Goal: Information Seeking & Learning: Learn about a topic

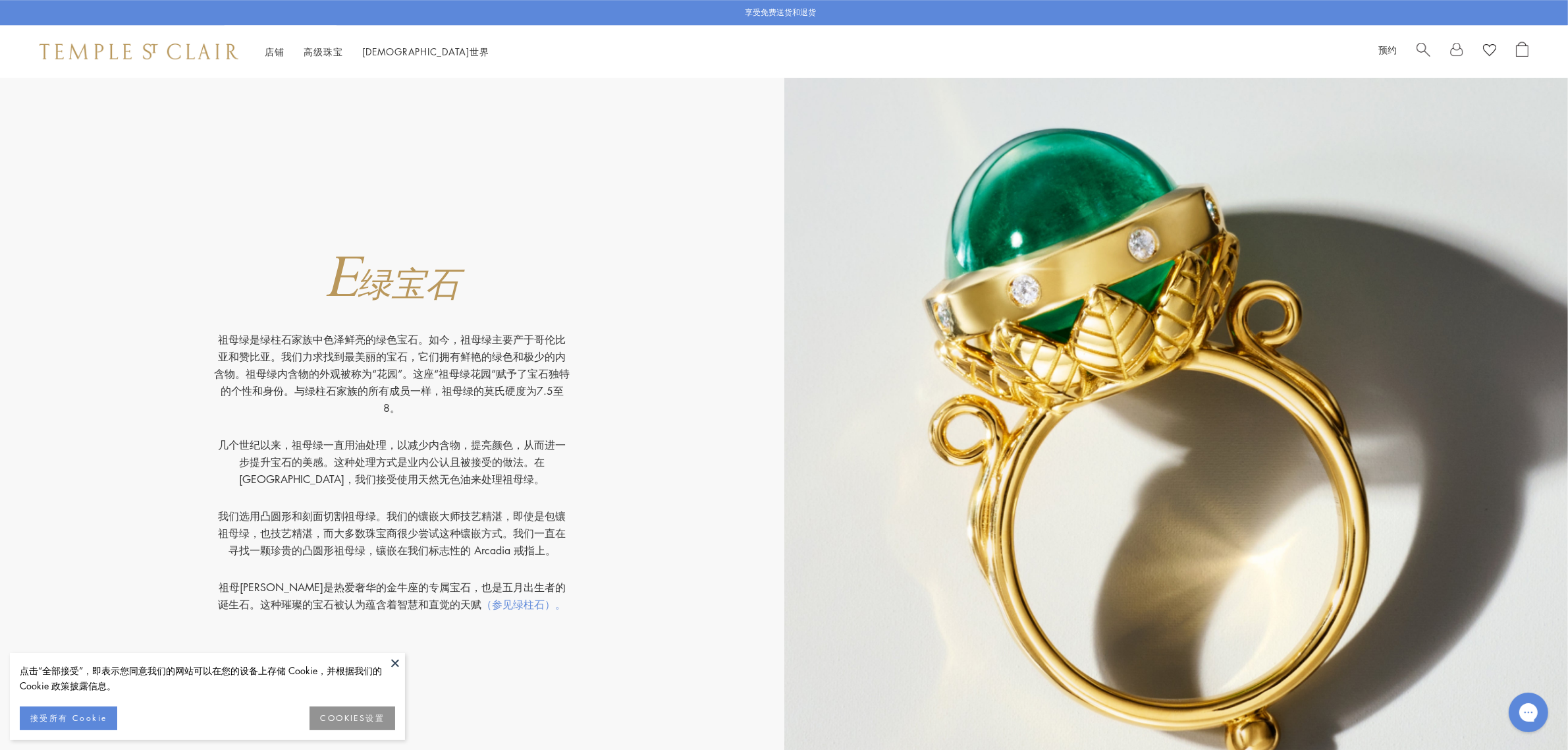
scroll to position [5189, 0]
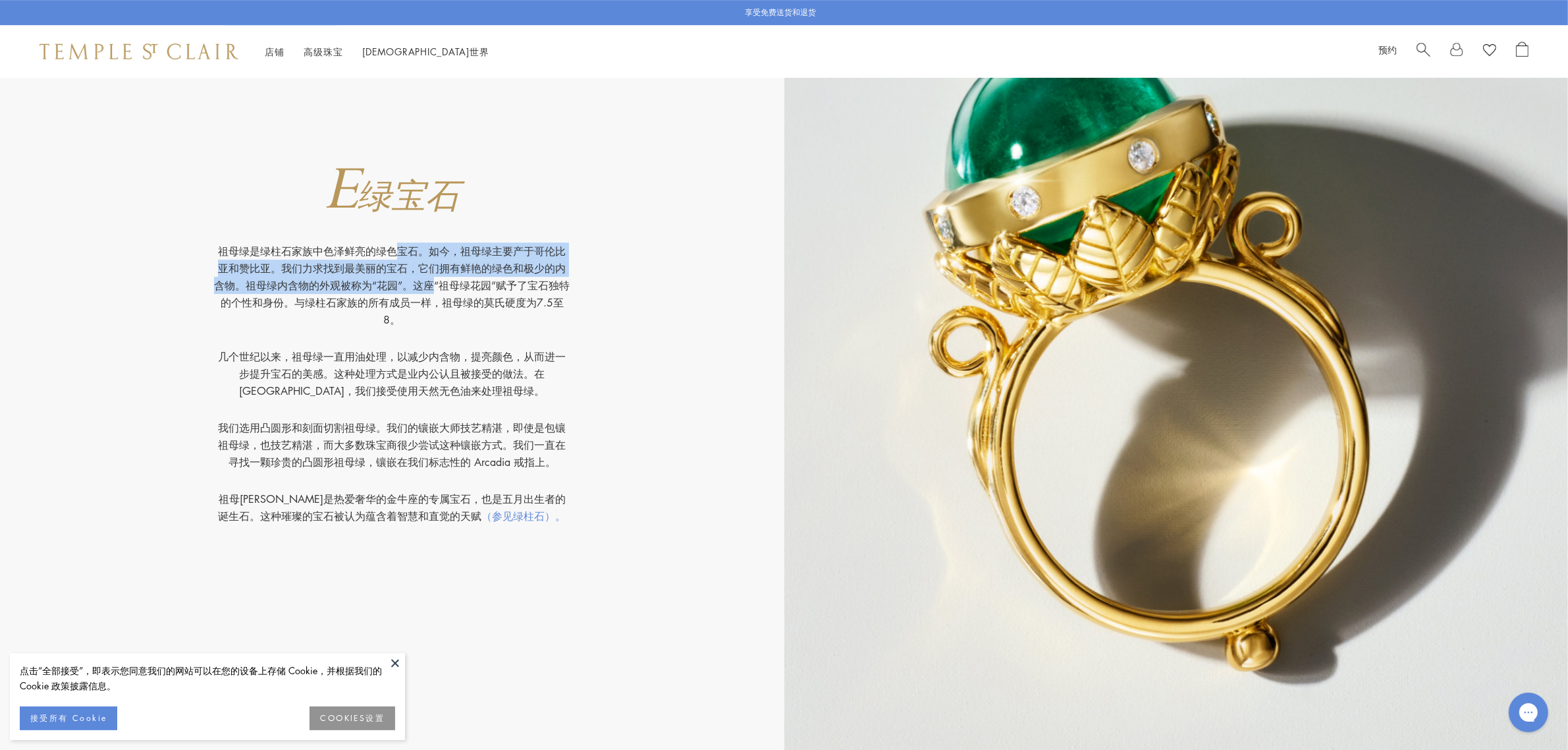
drag, startPoint x: 215, startPoint y: 249, endPoint x: 275, endPoint y: 280, distance: 67.5
click at [275, 280] on p "祖母绿是绿柱石家族中色泽鲜亮的绿色宝石。如今，祖母绿主要产于哥伦比亚和赞比亚。我们力求找到最美丽的宝石，它们拥有鲜艳的绿色和极少的内含物。祖母绿内含物的外观被…" at bounding box center [391, 295] width 355 height 105
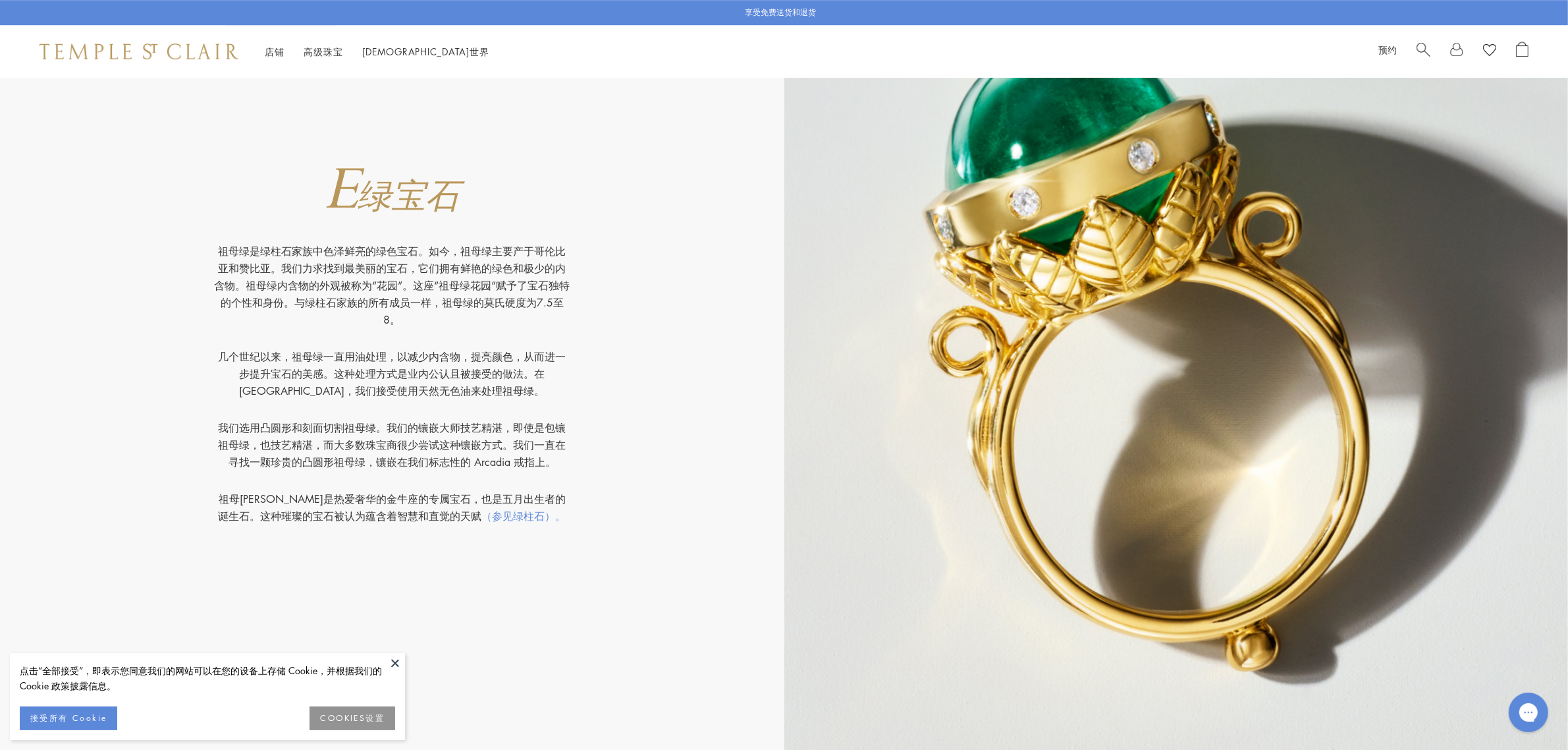
click at [268, 496] on font "祖母[PERSON_NAME]是热爱奢华的金牛座的专属宝石，也是五月出生者的诞生石。这种璀璨的宝石被认为蕴含着智慧和直觉的天赋" at bounding box center [392, 508] width 347 height 31
drag, startPoint x: 205, startPoint y: 495, endPoint x: 443, endPoint y: 512, distance: 238.6
click at [443, 512] on div "祖母绿是绿柱石家族中色泽鲜亮的绿色宝石。如今，祖母绿主要产于哥伦比亚和赞比亚。我们力求找到最美丽的宝石，它们拥有鲜艳的绿色和极少的内含物。祖母绿内含物的外观被…" at bounding box center [392, 370] width 382 height 309
click at [321, 511] on font "祖母[PERSON_NAME]是热爱奢华的金牛座的专属宝石，也是五月出生者的诞生石。这种璀璨的宝石被认为蕴含着智慧和直觉的天赋" at bounding box center [392, 508] width 347 height 31
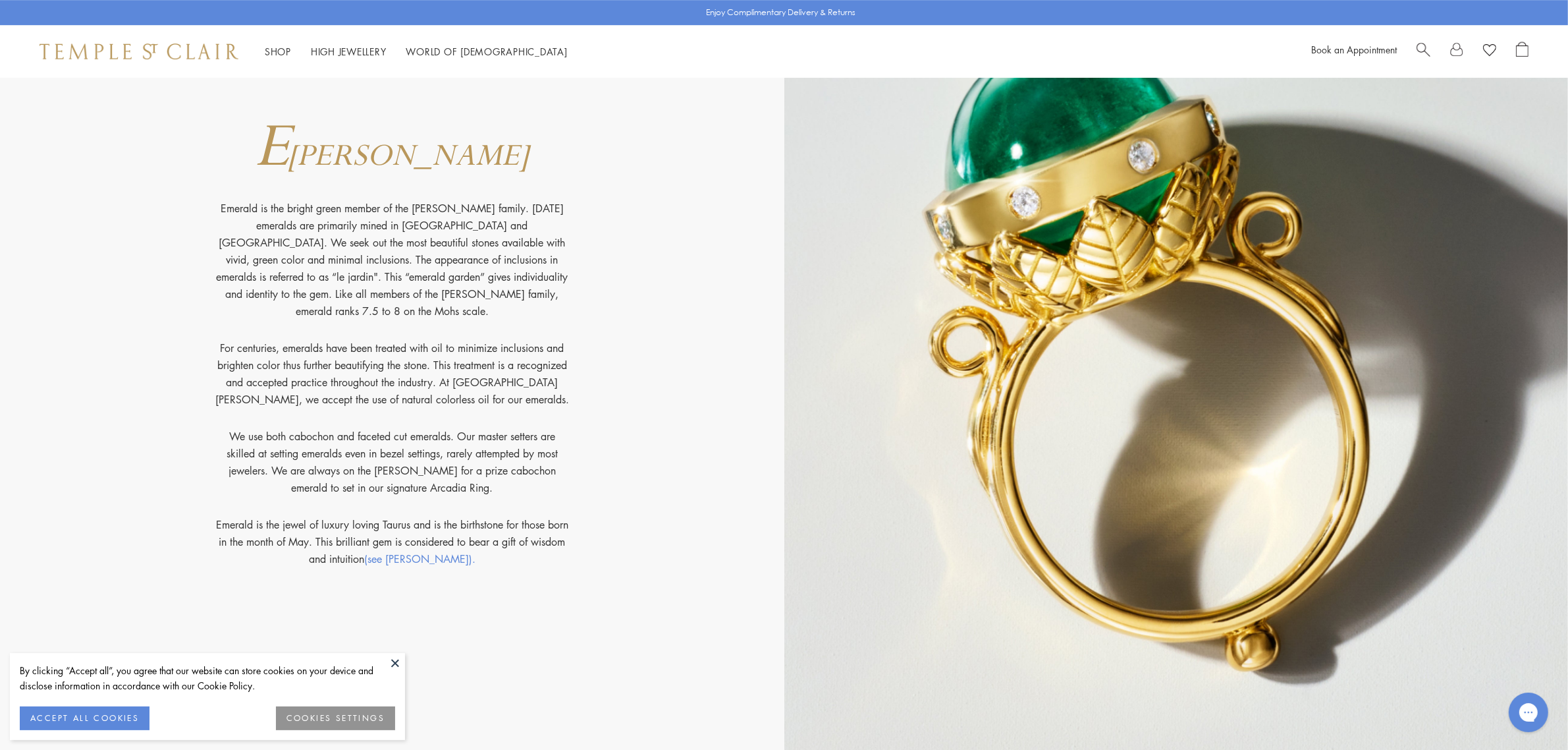
drag, startPoint x: 215, startPoint y: 511, endPoint x: 410, endPoint y: 544, distance: 197.8
click at [410, 544] on p "Emerald is the jewel of luxury loving Taurus and is the birthstone for those bo…" at bounding box center [391, 541] width 355 height 51
copy p "Emerald is the jewel of luxury loving Taurus and is the birthstone for those bo…"
click at [1046, 667] on img at bounding box center [1176, 348] width 784 height 826
click at [433, 552] on link "(see [PERSON_NAME])." at bounding box center [420, 559] width 111 height 15
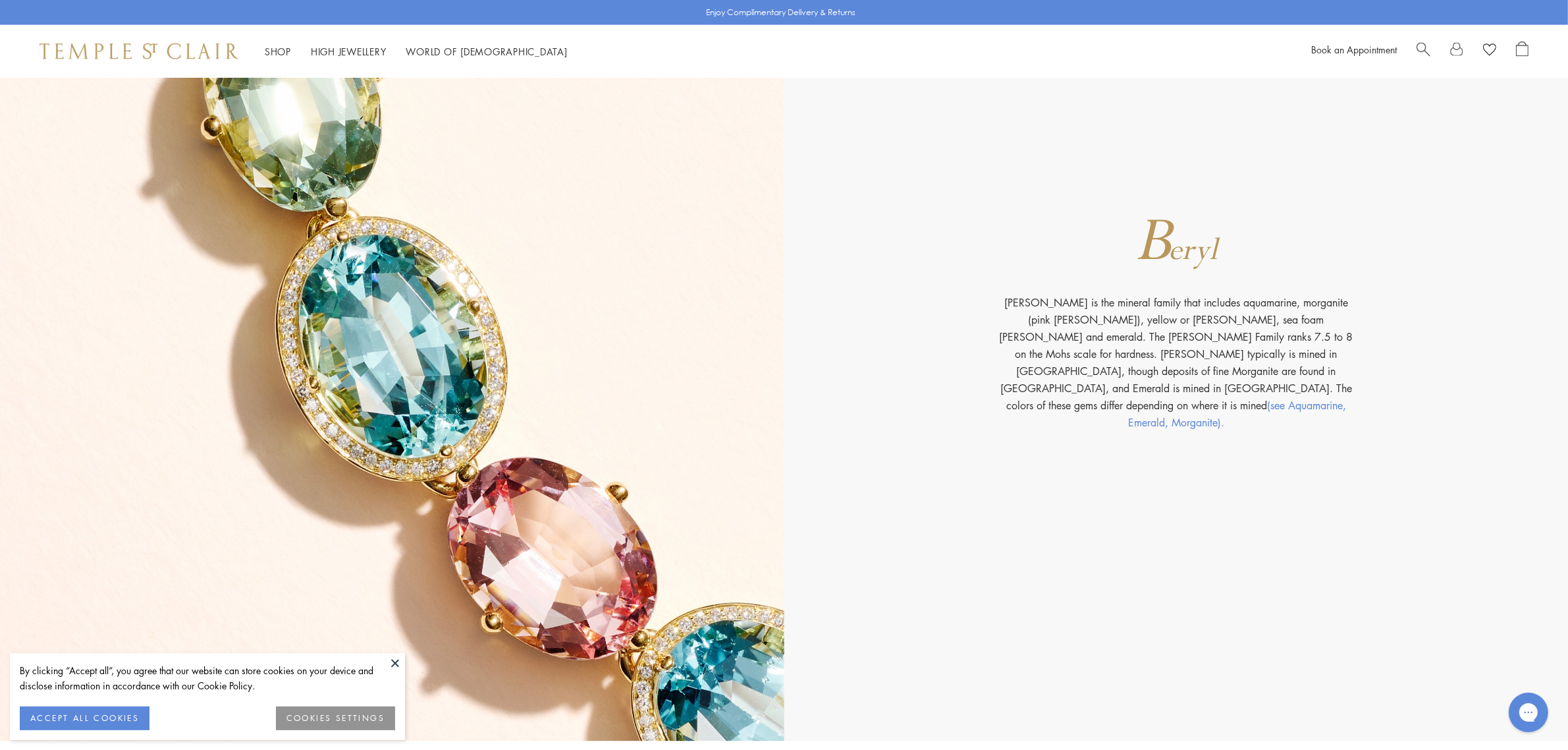
scroll to position [2897, 0]
